Goal: Information Seeking & Learning: Learn about a topic

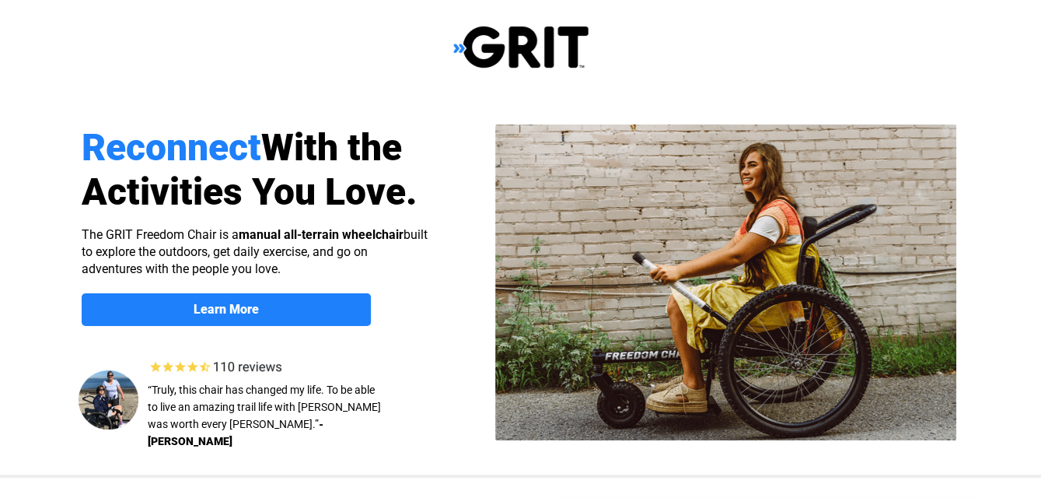
select select "US"
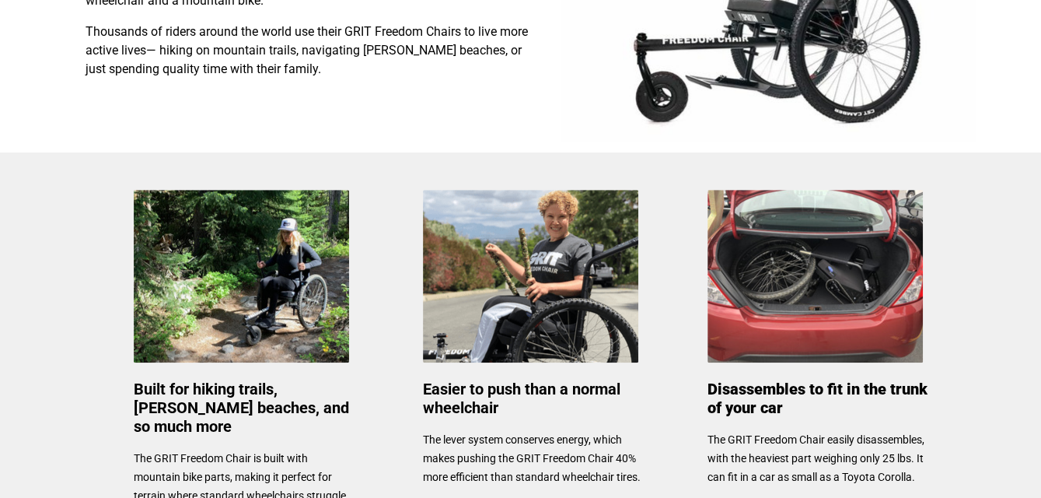
scroll to position [628, 0]
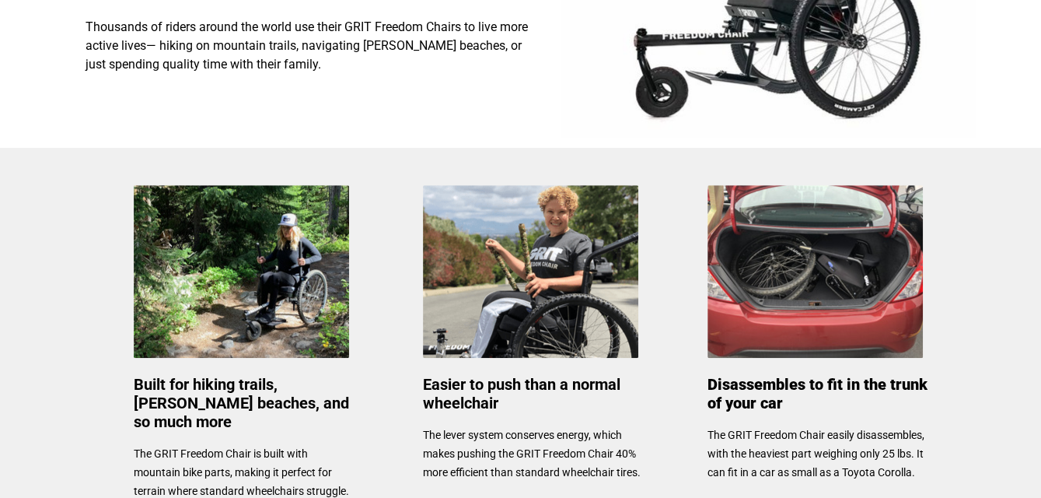
drag, startPoint x: 1021, startPoint y: 175, endPoint x: 1009, endPoint y: 261, distance: 87.1
click at [1009, 261] on div at bounding box center [520, 329] width 1041 height 362
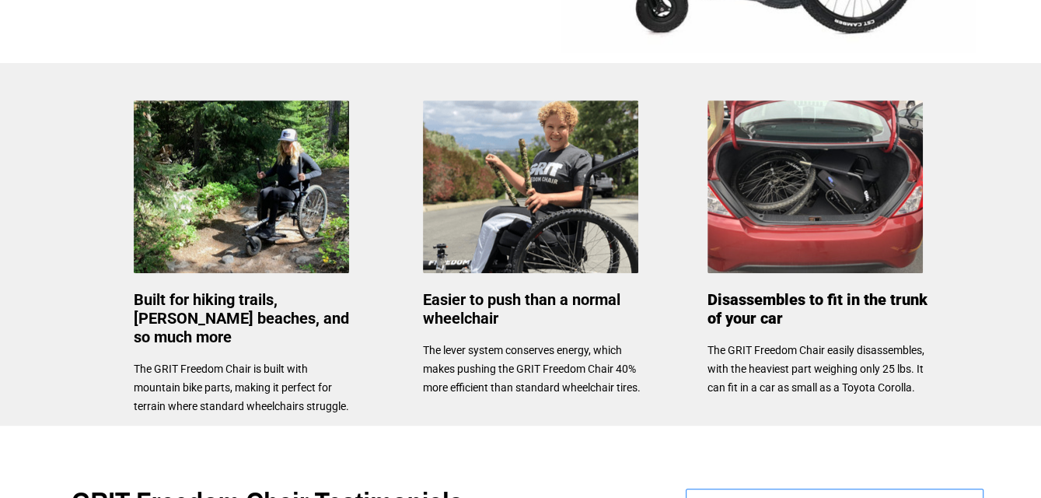
scroll to position [708, 0]
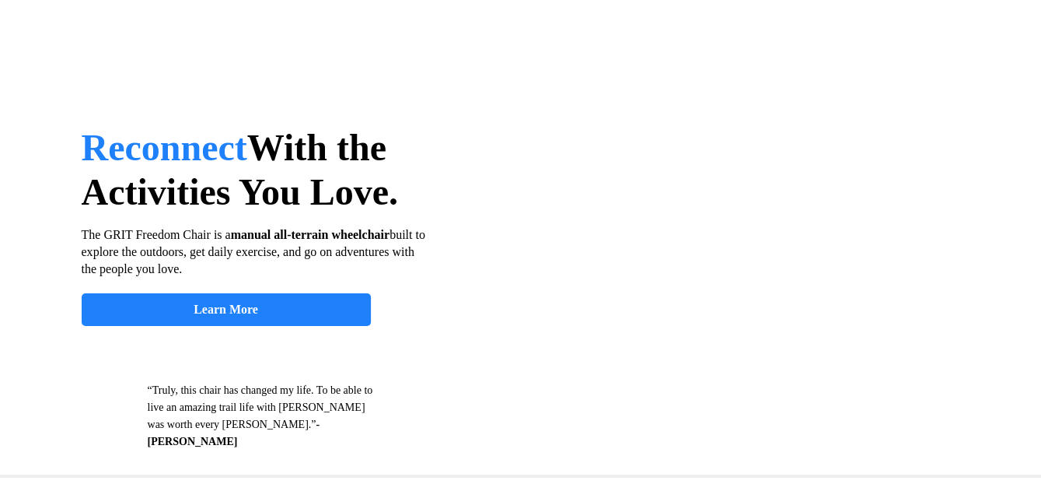
select select "US"
